Goal: Task Accomplishment & Management: Manage account settings

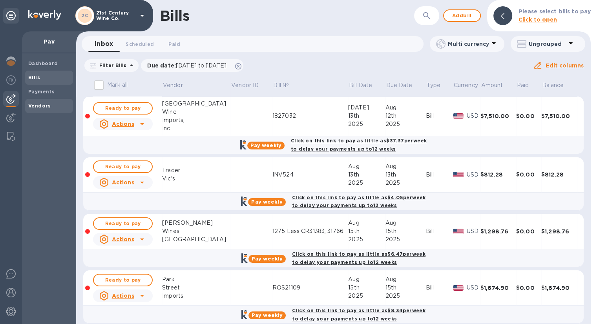
click at [43, 107] on b "Vendors" at bounding box center [39, 106] width 23 height 6
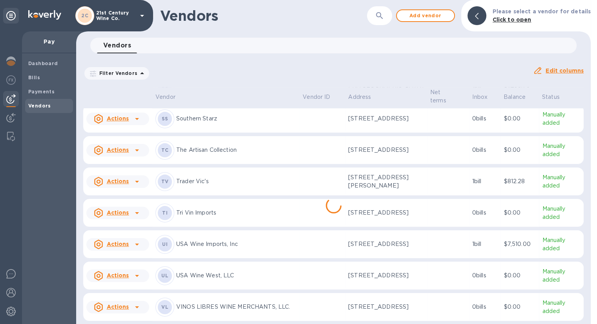
scroll to position [440, 0]
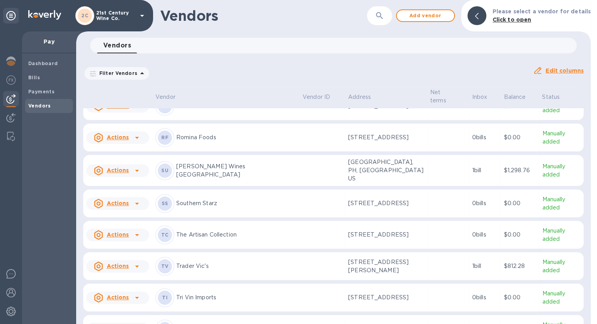
click at [231, 232] on p "The Artisan Collection" at bounding box center [236, 235] width 120 height 8
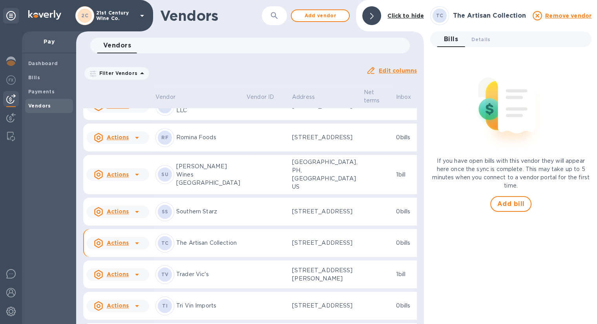
scroll to position [530, 0]
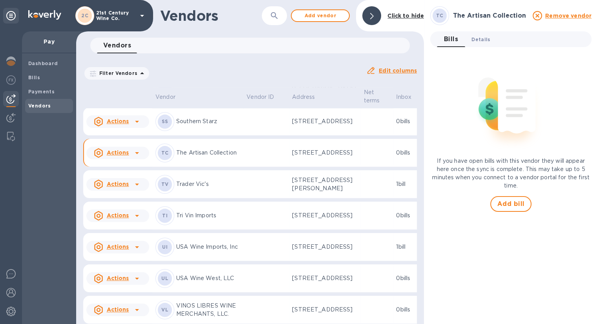
click at [481, 37] on span "Details 0" at bounding box center [480, 39] width 19 height 8
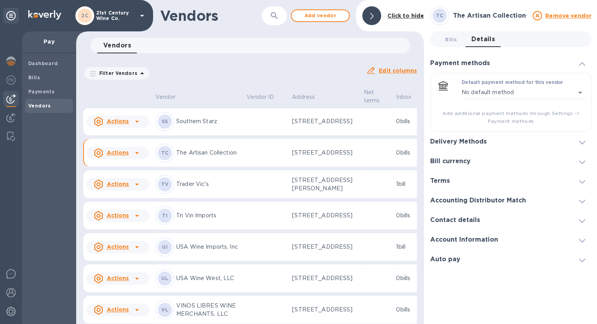
click at [481, 142] on h3 "Delivery Methods" at bounding box center [458, 141] width 57 height 7
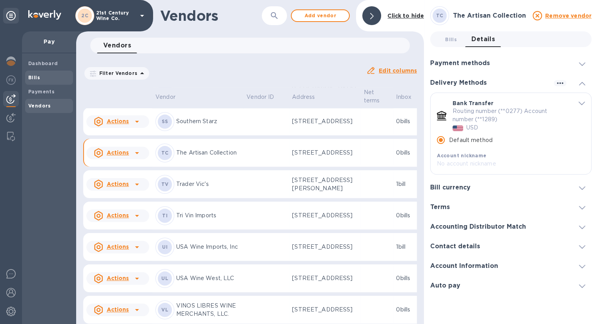
click at [34, 74] on span "Bills" at bounding box center [34, 78] width 12 height 8
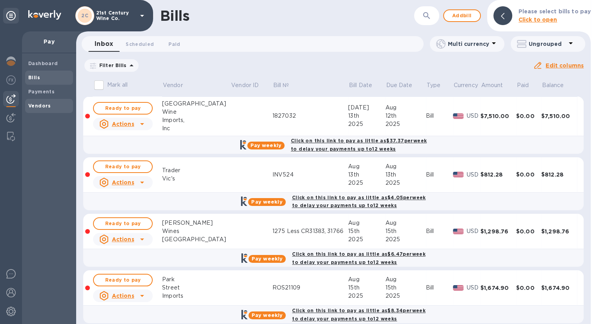
click at [34, 100] on div "Vendors" at bounding box center [49, 106] width 48 height 14
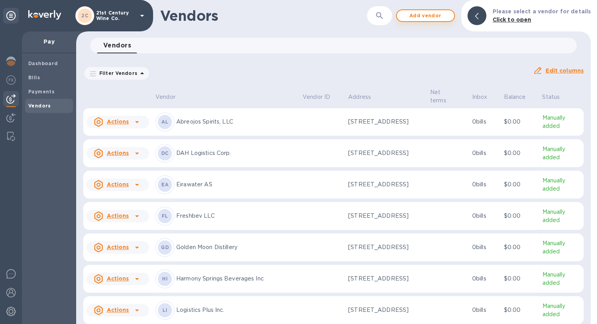
click at [423, 15] on span "Add vendor" at bounding box center [425, 15] width 45 height 9
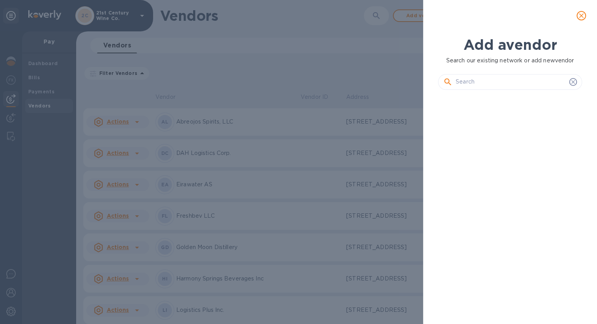
scroll to position [201, 147]
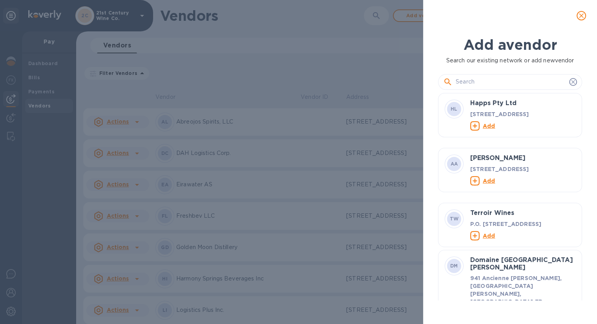
click at [492, 82] on input "text" at bounding box center [511, 82] width 110 height 12
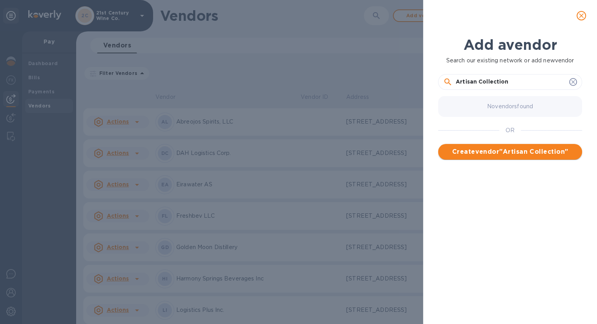
type input "Artisan Collection"
click at [531, 151] on span "Create vendor " Artisan Collection "" at bounding box center [510, 151] width 132 height 9
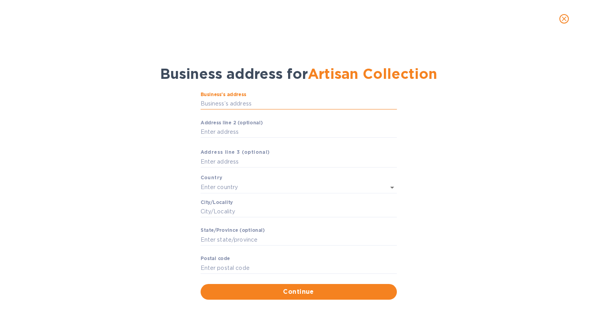
click at [264, 109] on input "Business’s аddress" at bounding box center [299, 104] width 196 height 12
type input "[STREET_ADDRESS]"
type input "[GEOGRAPHIC_DATA]"
type input "NY"
type input "11201"
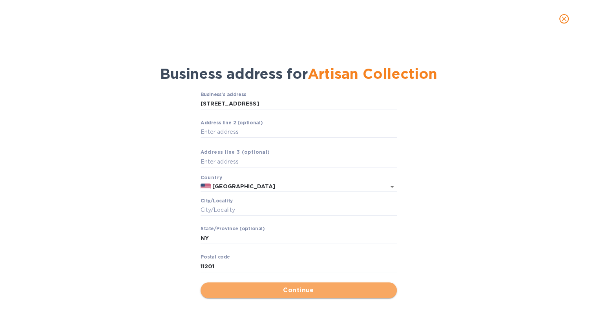
click at [283, 288] on span "Continue" at bounding box center [299, 290] width 184 height 9
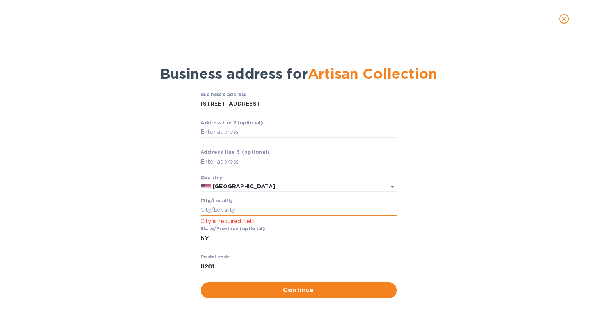
click at [233, 205] on input "Сity/Locаlity" at bounding box center [299, 211] width 196 height 12
type input "[GEOGRAPHIC_DATA]"
click at [509, 200] on div "Business’s аddress [STREET_ADDRESS] ​ Аddress line 2 (optional) ​ Аddress line …" at bounding box center [298, 195] width 577 height 216
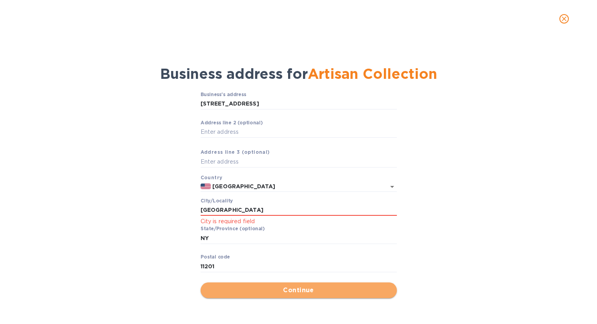
click at [236, 288] on span "Continue" at bounding box center [299, 290] width 184 height 9
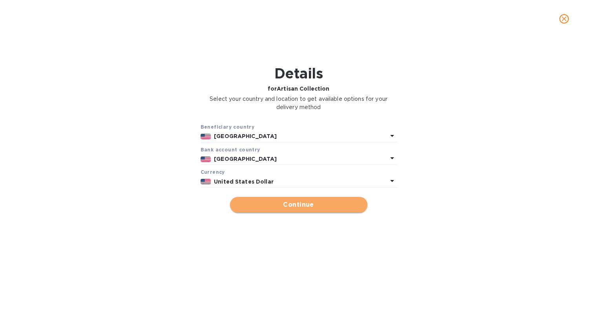
click at [289, 206] on span "Continue" at bounding box center [298, 204] width 125 height 9
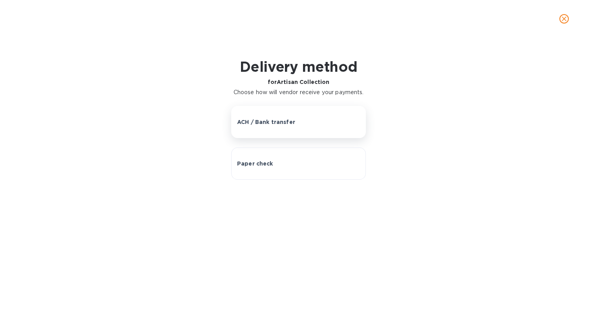
click at [276, 126] on button "ACH / Bank transfer" at bounding box center [298, 122] width 135 height 32
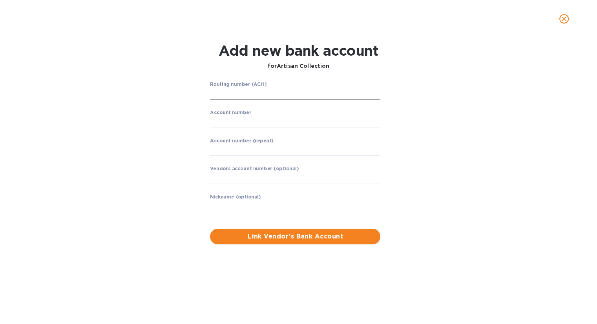
click at [262, 93] on input "string" at bounding box center [295, 94] width 170 height 12
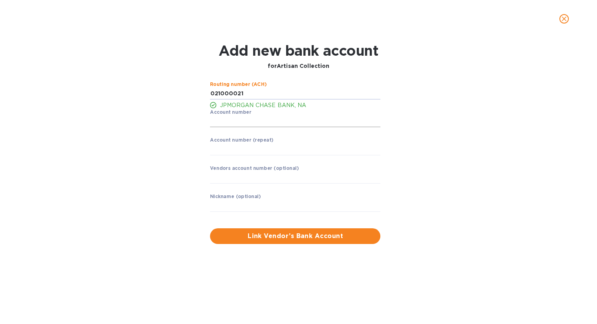
type input "021000021"
click at [276, 120] on input "string" at bounding box center [295, 122] width 170 height 12
type input "135056767"
click at [272, 146] on input "string" at bounding box center [295, 150] width 170 height 12
type input "135056767"
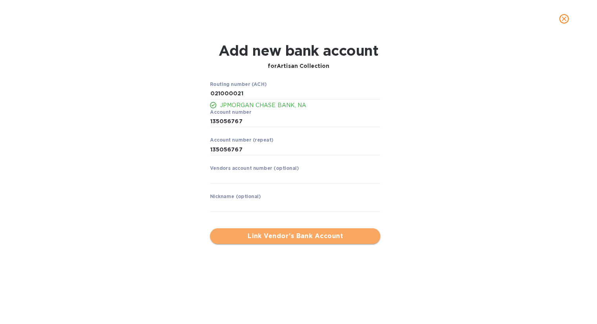
click at [306, 237] on span "Link Vendor’s Bank Account" at bounding box center [295, 236] width 158 height 9
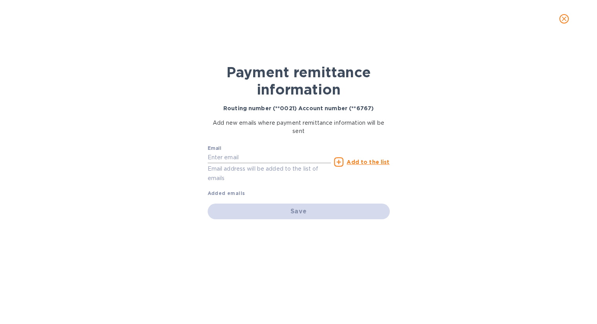
click at [227, 156] on input "text" at bounding box center [270, 158] width 124 height 12
paste input "[EMAIL_ADDRESS][DOMAIN_NAME]"
type input "[EMAIL_ADDRESS][DOMAIN_NAME]"
click at [372, 161] on u "Add to the list" at bounding box center [368, 162] width 43 height 6
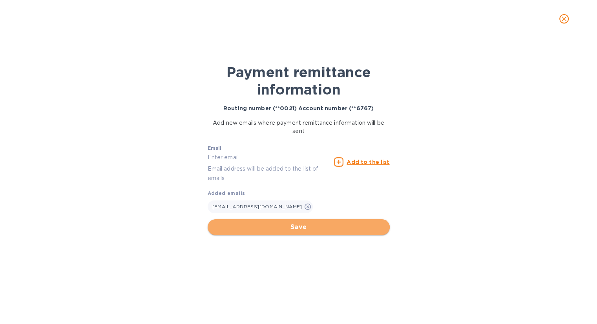
click at [295, 227] on span "Save" at bounding box center [299, 227] width 170 height 9
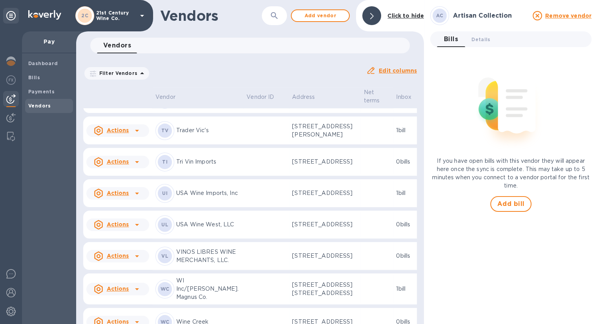
scroll to position [749, 0]
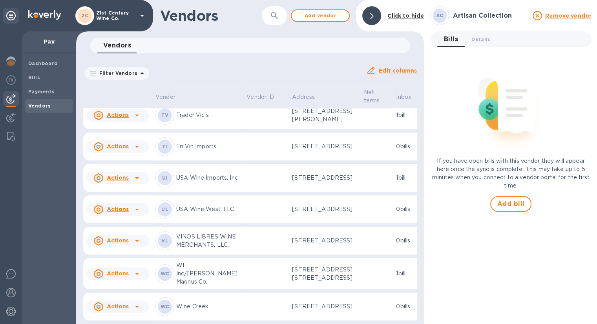
click at [135, 89] on icon at bounding box center [136, 83] width 9 height 9
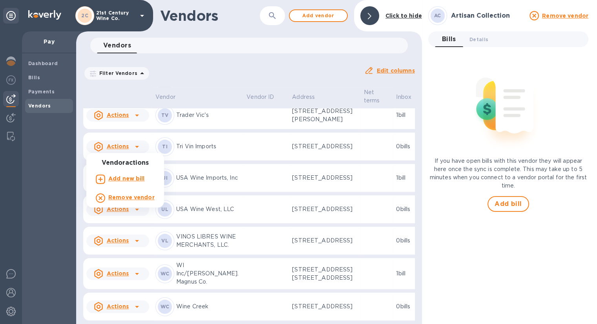
click at [228, 137] on div at bounding box center [298, 162] width 597 height 324
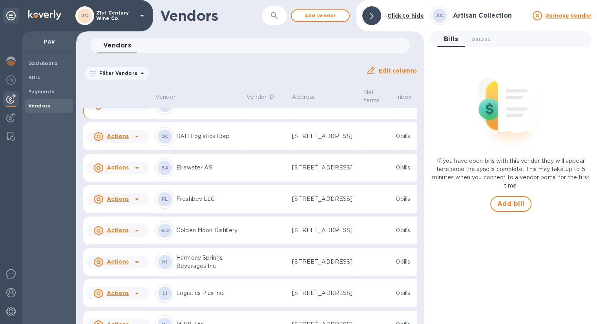
scroll to position [0, 0]
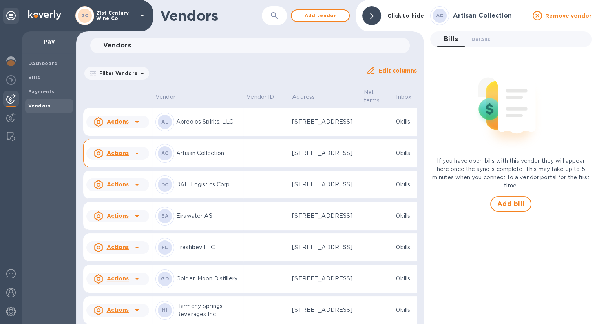
click at [206, 157] on p "Artisan Collection" at bounding box center [208, 153] width 64 height 8
click at [481, 36] on span "Details 0" at bounding box center [480, 39] width 19 height 8
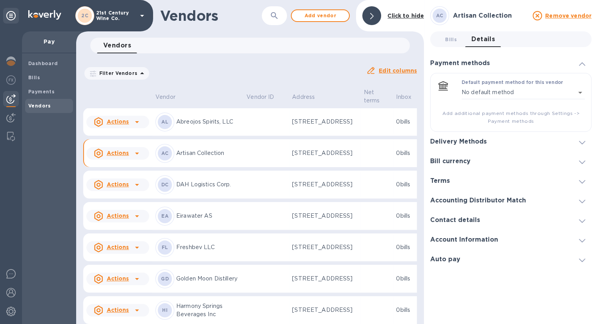
click at [490, 140] on div "Delivery Methods" at bounding box center [461, 141] width 63 height 7
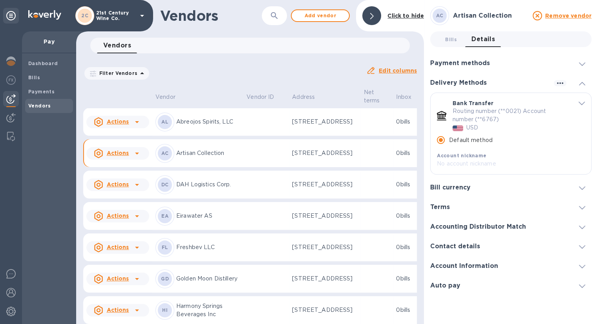
click at [243, 162] on td at bounding box center [266, 153] width 46 height 28
click at [37, 77] on b "Bills" at bounding box center [34, 78] width 12 height 6
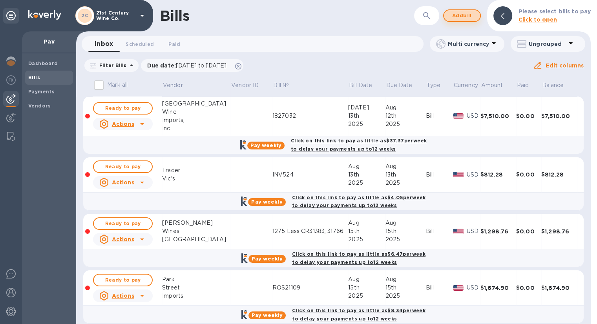
click at [471, 15] on span "Add bill" at bounding box center [462, 15] width 24 height 9
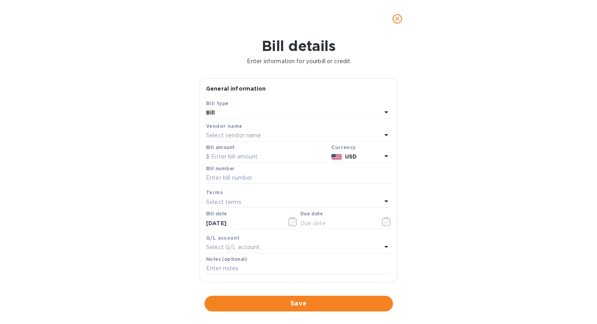
click at [247, 137] on p "Select vendor name" at bounding box center [233, 136] width 55 height 8
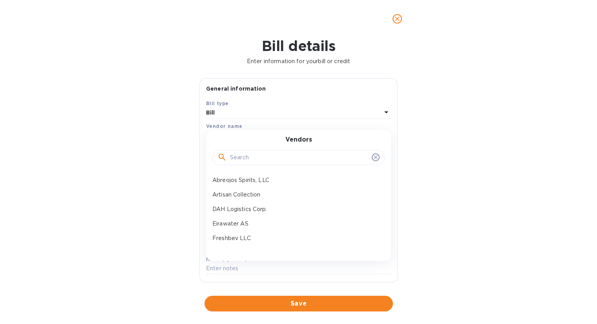
click at [250, 124] on div "Vendor name" at bounding box center [298, 126] width 185 height 8
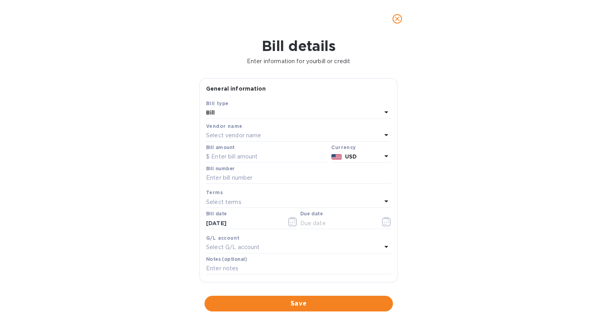
click at [250, 129] on div "Vendor name" at bounding box center [298, 126] width 185 height 8
click at [254, 134] on p "Select vendor name" at bounding box center [233, 136] width 55 height 8
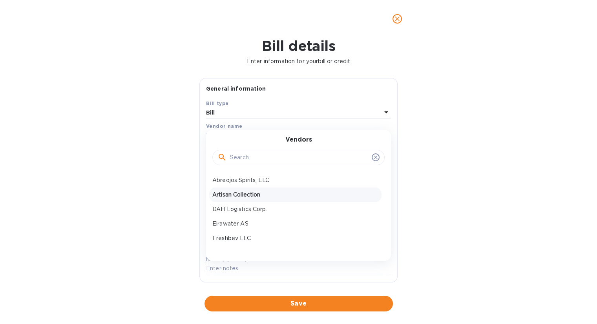
click at [258, 195] on p "Artisan Collection" at bounding box center [295, 195] width 166 height 8
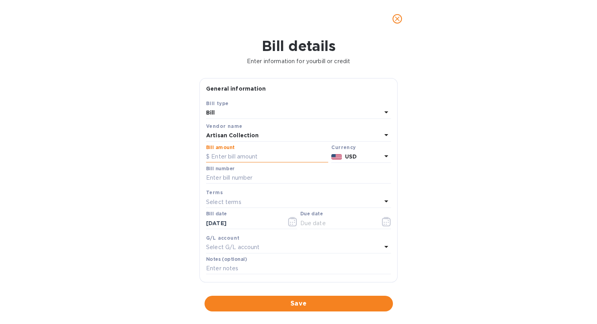
click at [248, 157] on input "text" at bounding box center [267, 157] width 122 height 12
type input "2,015"
click at [261, 178] on input "text" at bounding box center [298, 178] width 185 height 12
type input "8963"
click at [383, 223] on icon "button" at bounding box center [386, 221] width 9 height 9
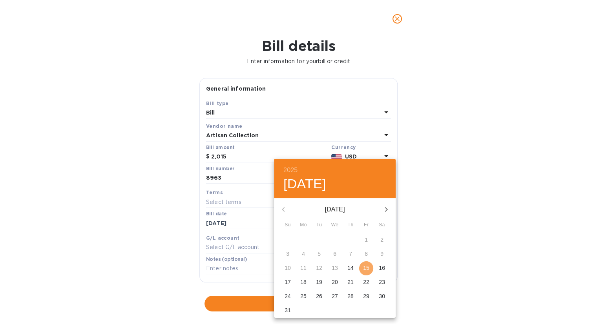
click at [368, 268] on p "15" at bounding box center [366, 268] width 6 height 8
type input "[DATE]"
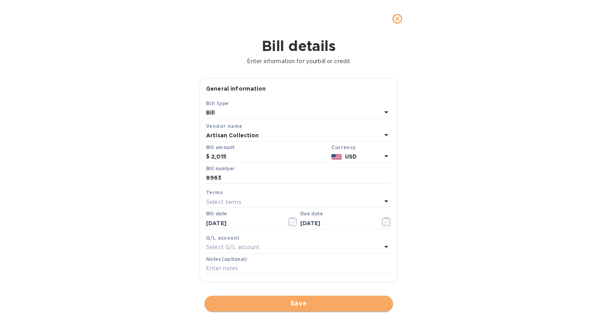
click at [294, 305] on span "Save" at bounding box center [299, 303] width 176 height 9
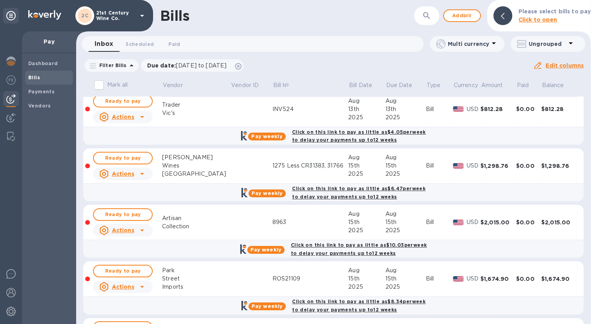
scroll to position [79, 0]
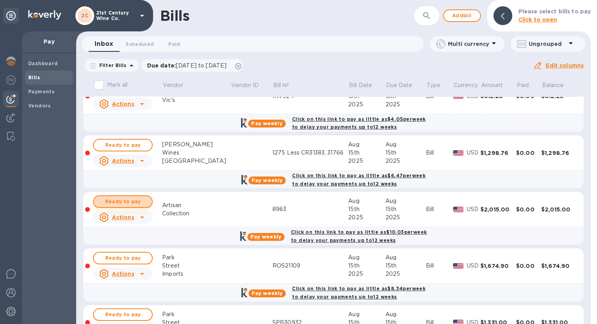
click at [148, 201] on button "Ready to pay" at bounding box center [123, 201] width 60 height 13
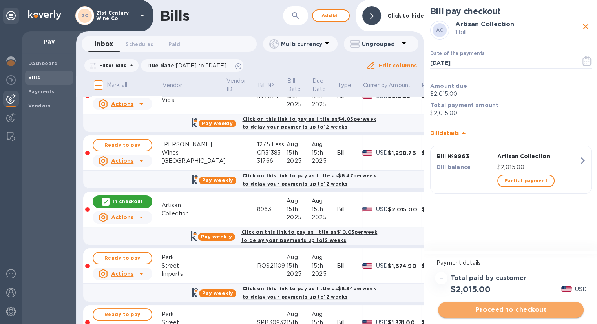
click at [483, 310] on span "Proceed to checkout" at bounding box center [510, 309] width 133 height 9
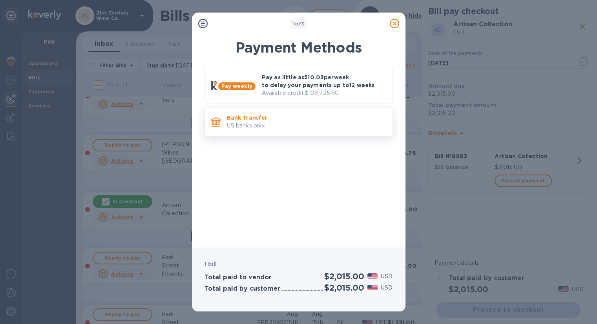
click at [265, 120] on p "Bank Transfer" at bounding box center [306, 118] width 159 height 8
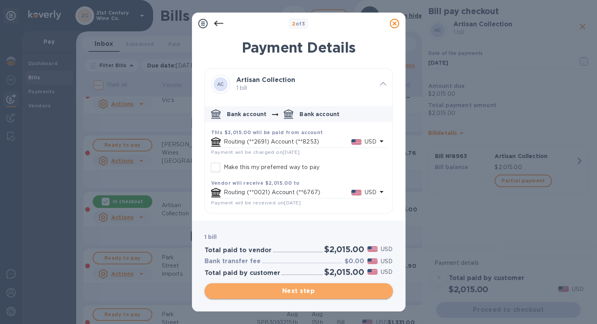
click at [275, 291] on span "Next step" at bounding box center [299, 291] width 176 height 9
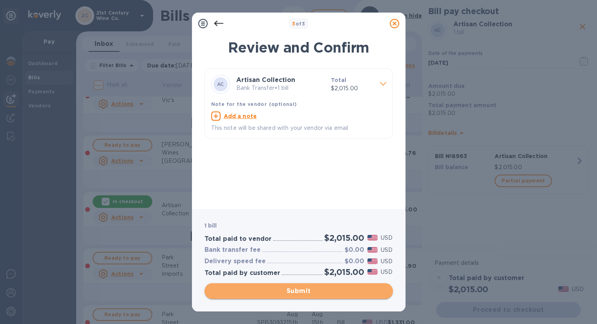
click at [275, 291] on span "Submit" at bounding box center [299, 291] width 176 height 9
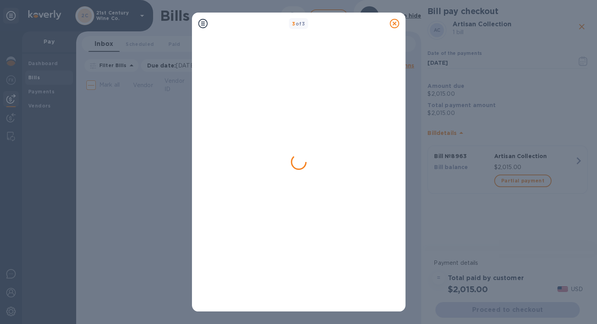
scroll to position [0, 0]
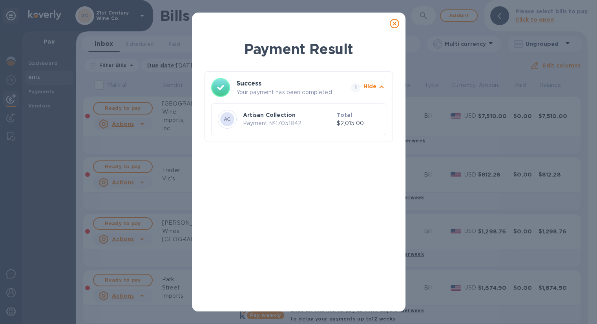
click at [394, 21] on icon at bounding box center [394, 23] width 9 height 9
